Goal: Navigation & Orientation: Find specific page/section

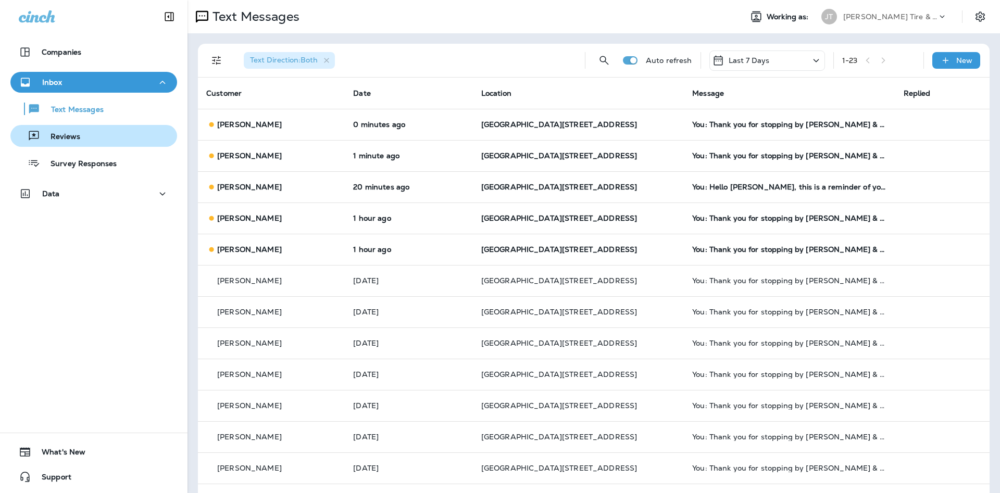
click at [89, 131] on div "Reviews" at bounding box center [94, 136] width 158 height 16
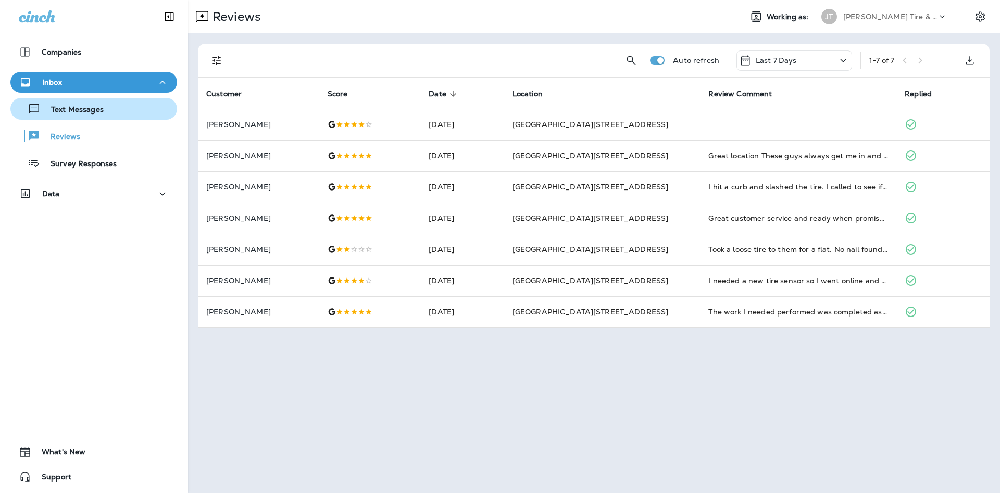
click at [60, 100] on button "Text Messages" at bounding box center [93, 109] width 167 height 22
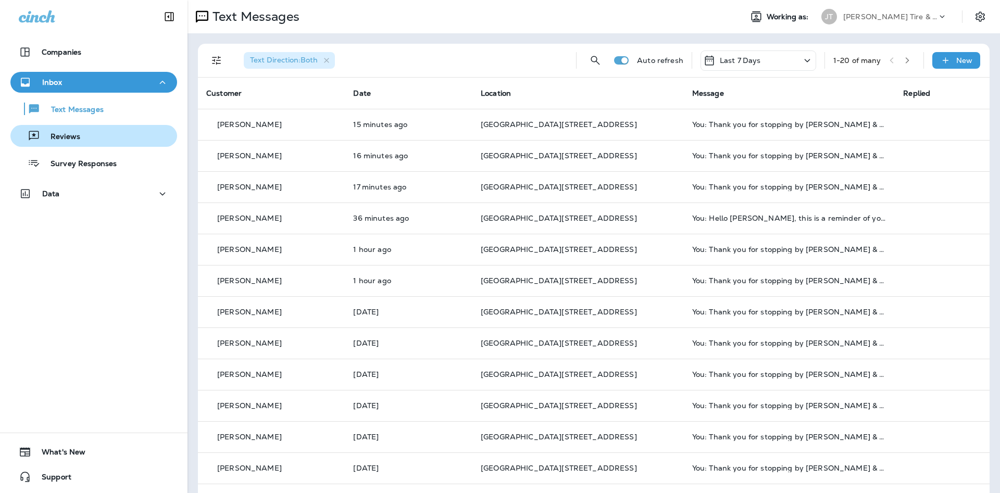
click at [102, 139] on div "Reviews" at bounding box center [94, 136] width 158 height 16
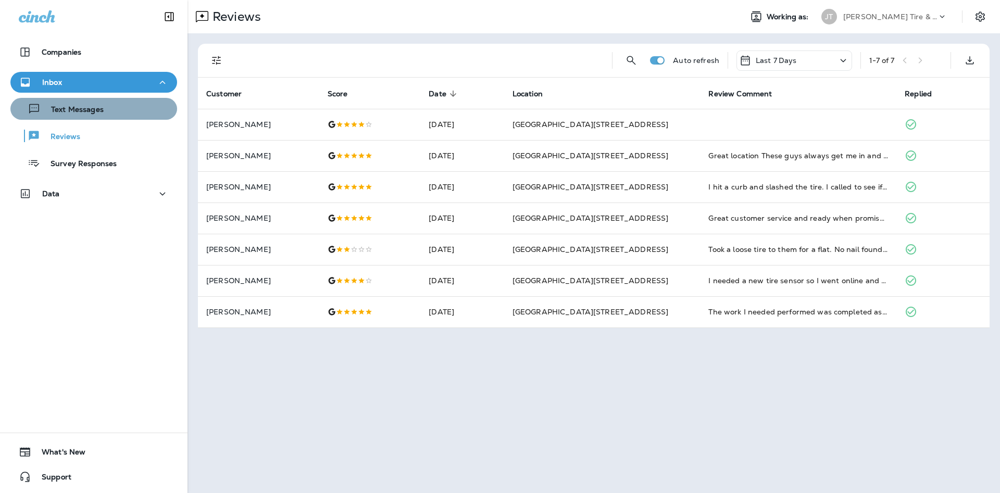
click at [139, 107] on div "Text Messages" at bounding box center [94, 109] width 158 height 16
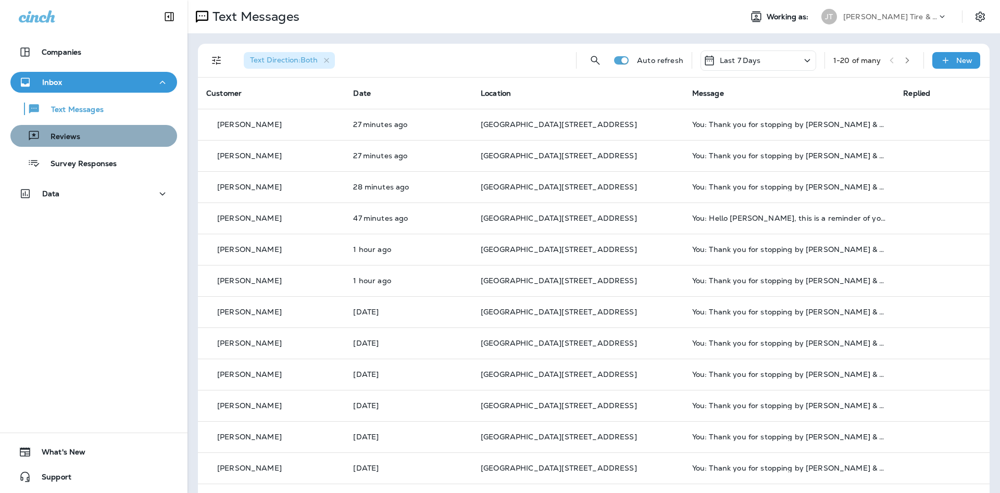
click at [114, 133] on div "Reviews" at bounding box center [94, 136] width 158 height 16
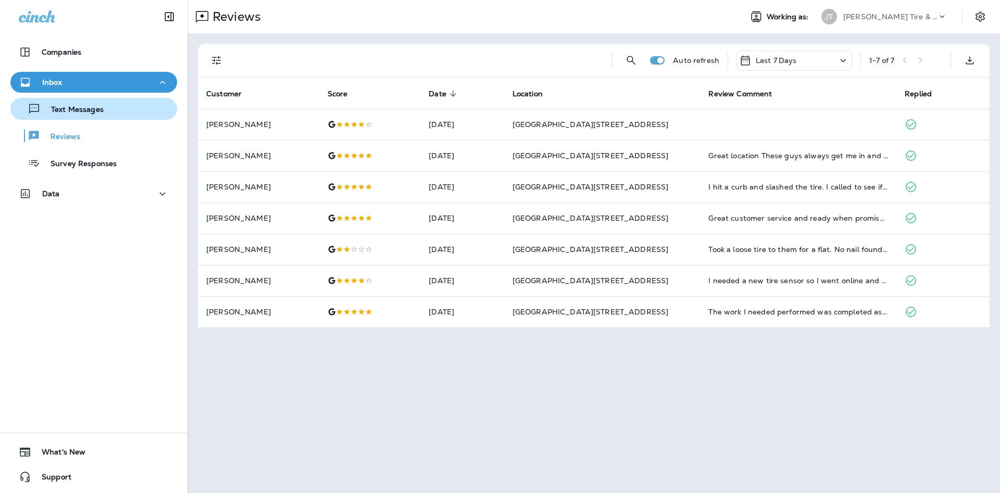
click at [110, 105] on div "Text Messages" at bounding box center [94, 109] width 158 height 16
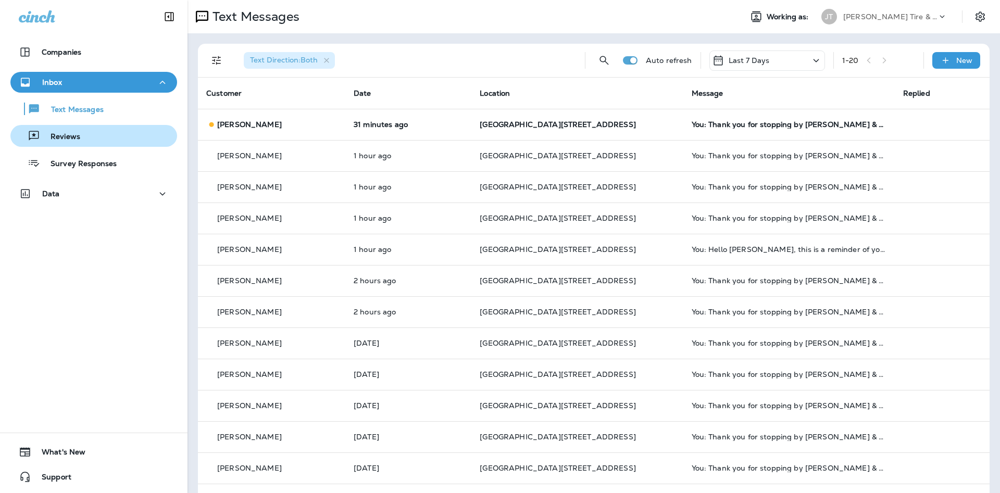
click at [136, 130] on div "Reviews" at bounding box center [94, 136] width 158 height 16
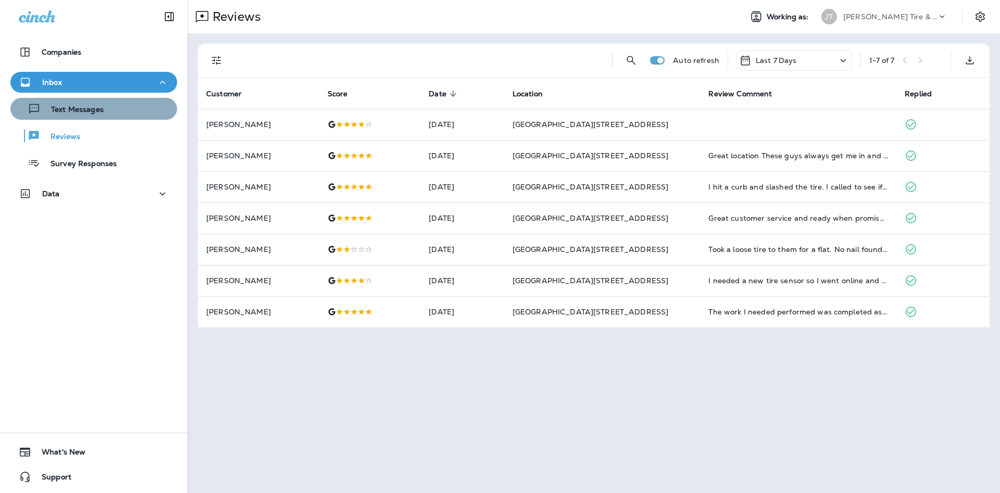
click at [120, 115] on div "Text Messages" at bounding box center [94, 109] width 158 height 16
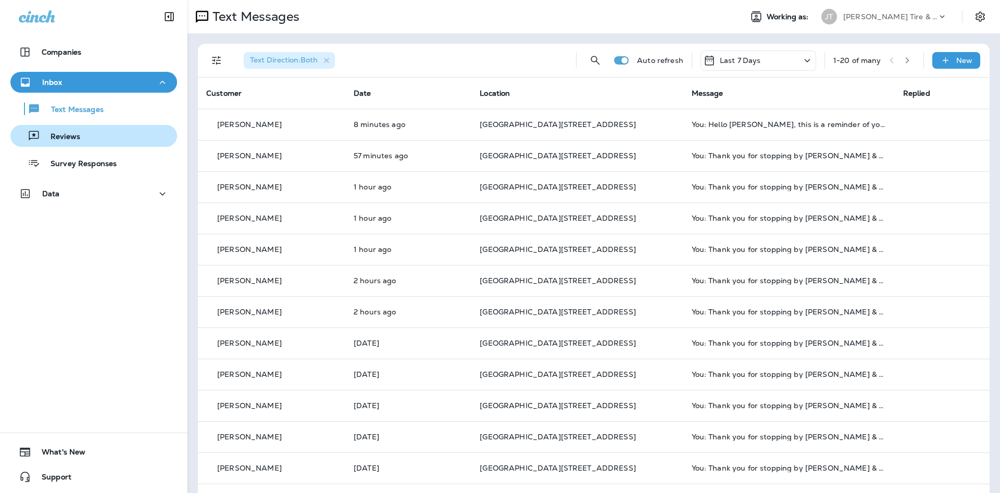
click at [102, 128] on div "Reviews" at bounding box center [94, 136] width 158 height 16
